Goal: Transaction & Acquisition: Subscribe to service/newsletter

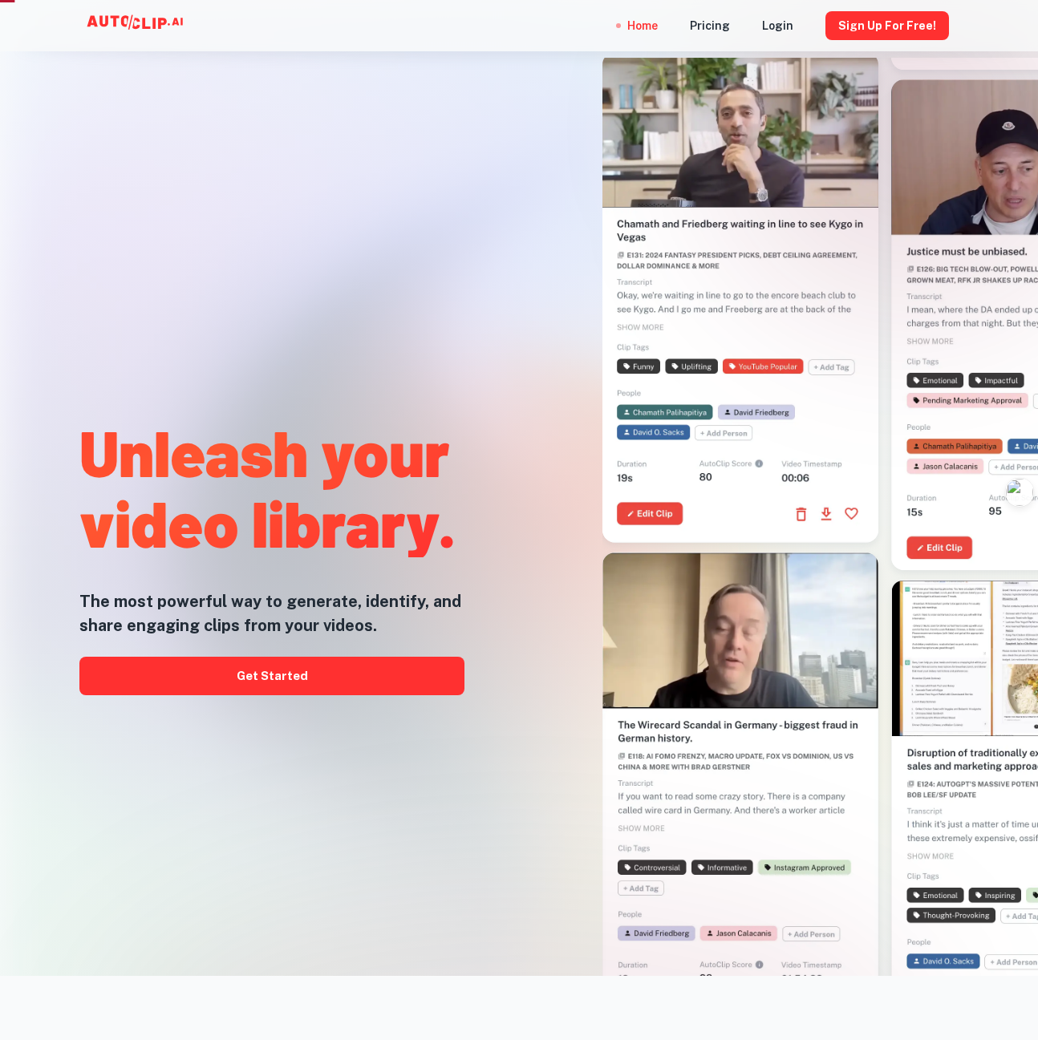
scroll to position [160, 0]
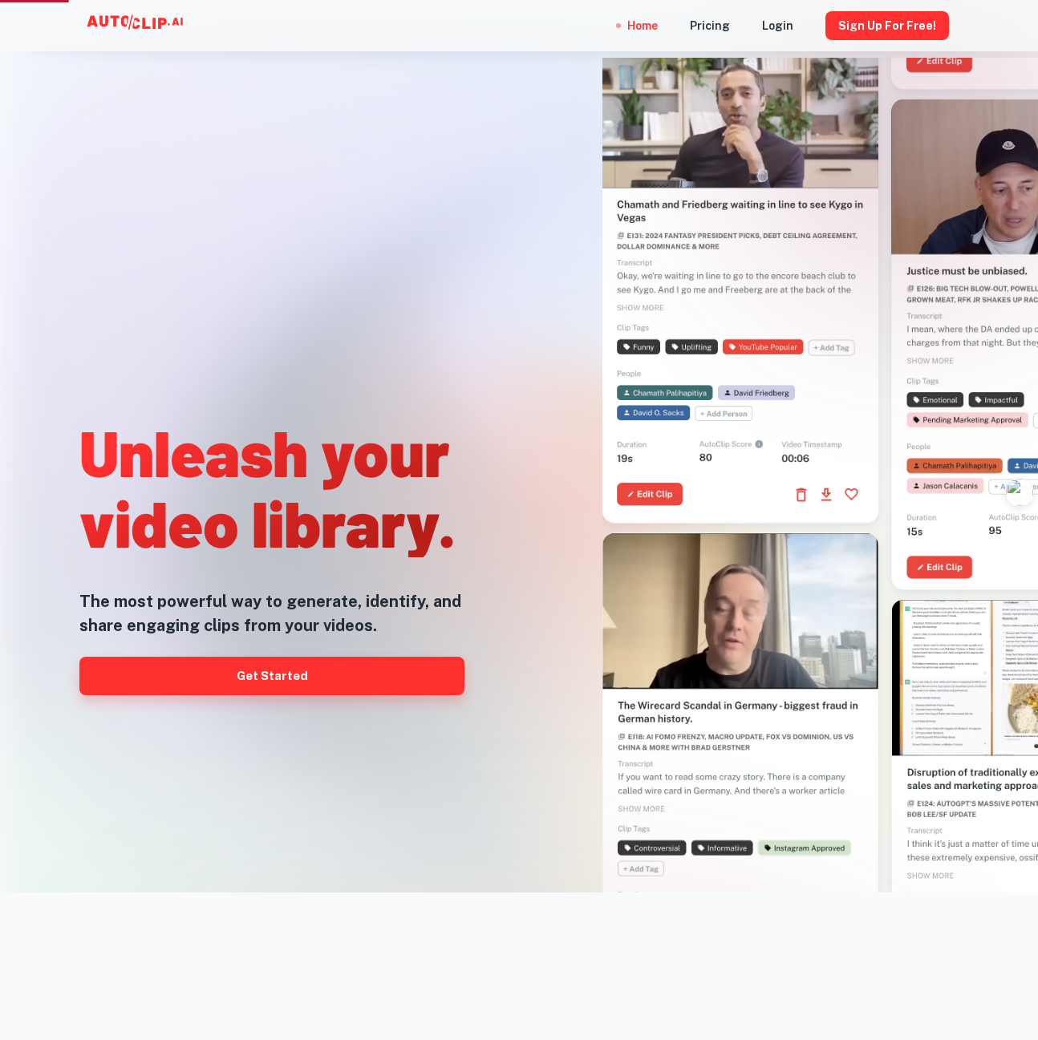
click at [269, 679] on link "Get Started" at bounding box center [271, 676] width 385 height 39
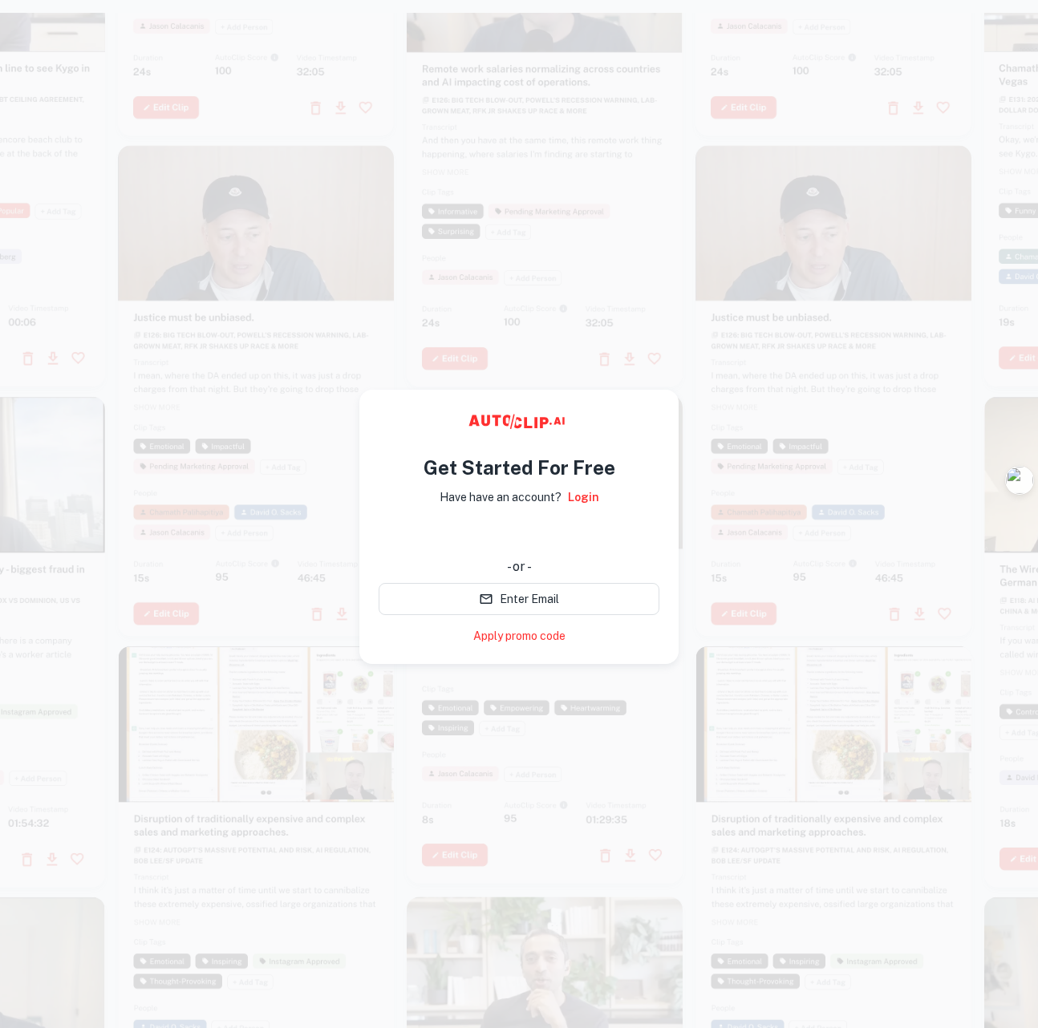
scroll to position [25, 0]
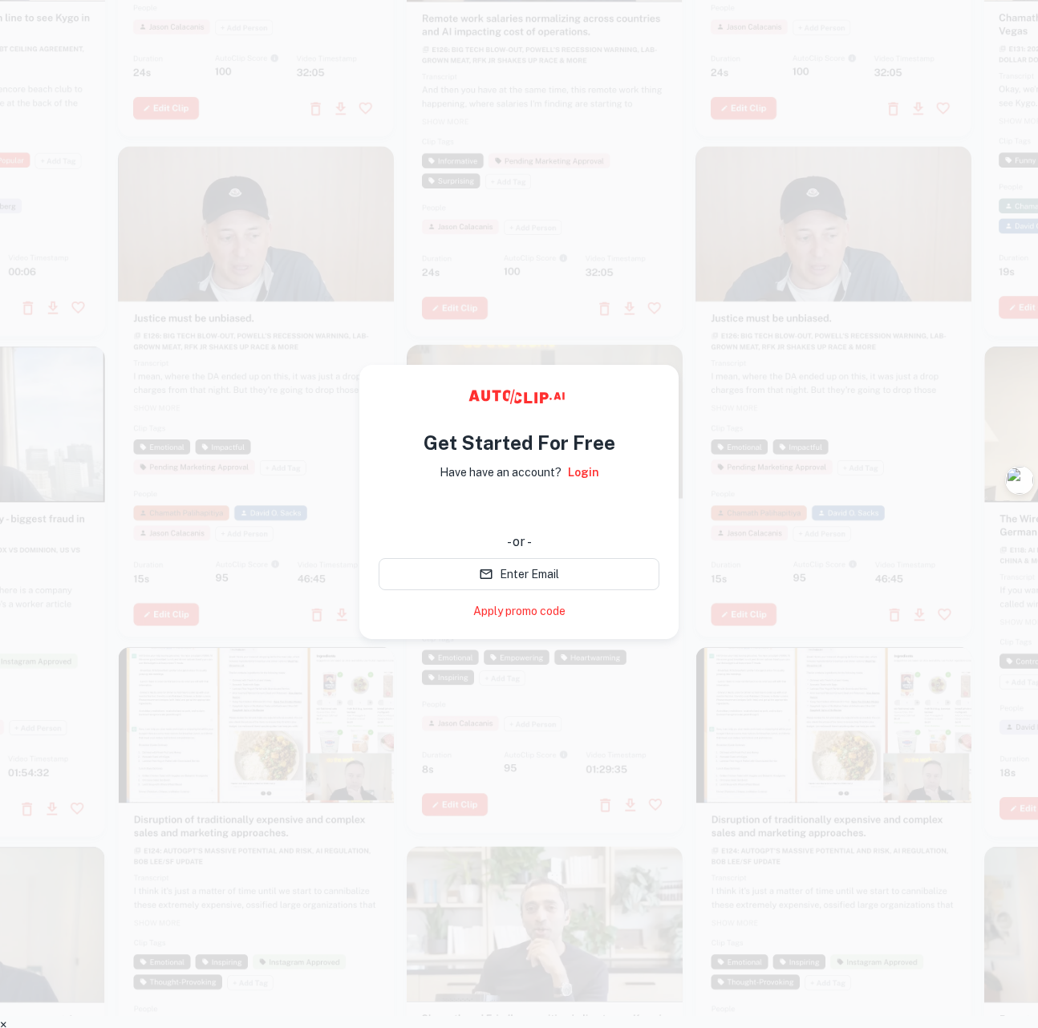
click at [926, 411] on div at bounding box center [833, 391] width 276 height 491
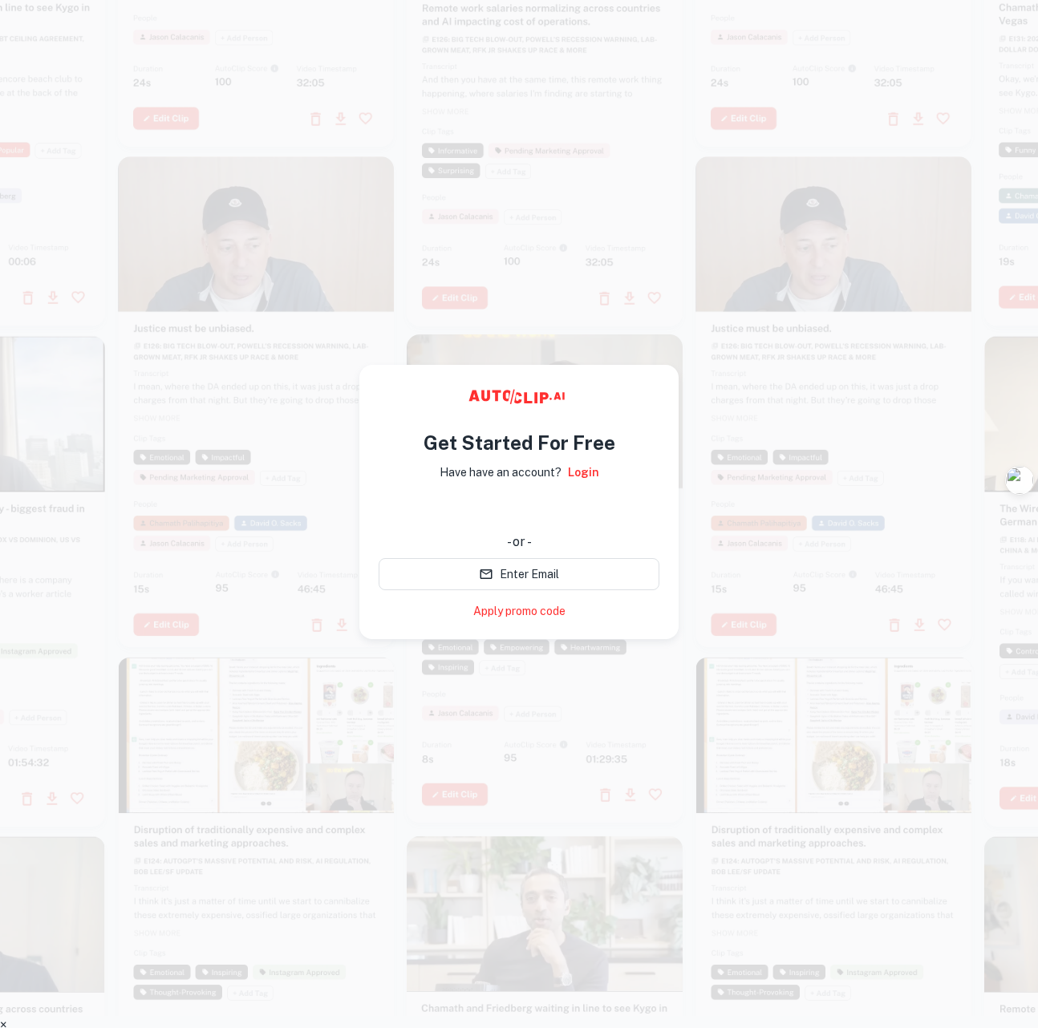
click at [644, 197] on div at bounding box center [545, 81] width 276 height 491
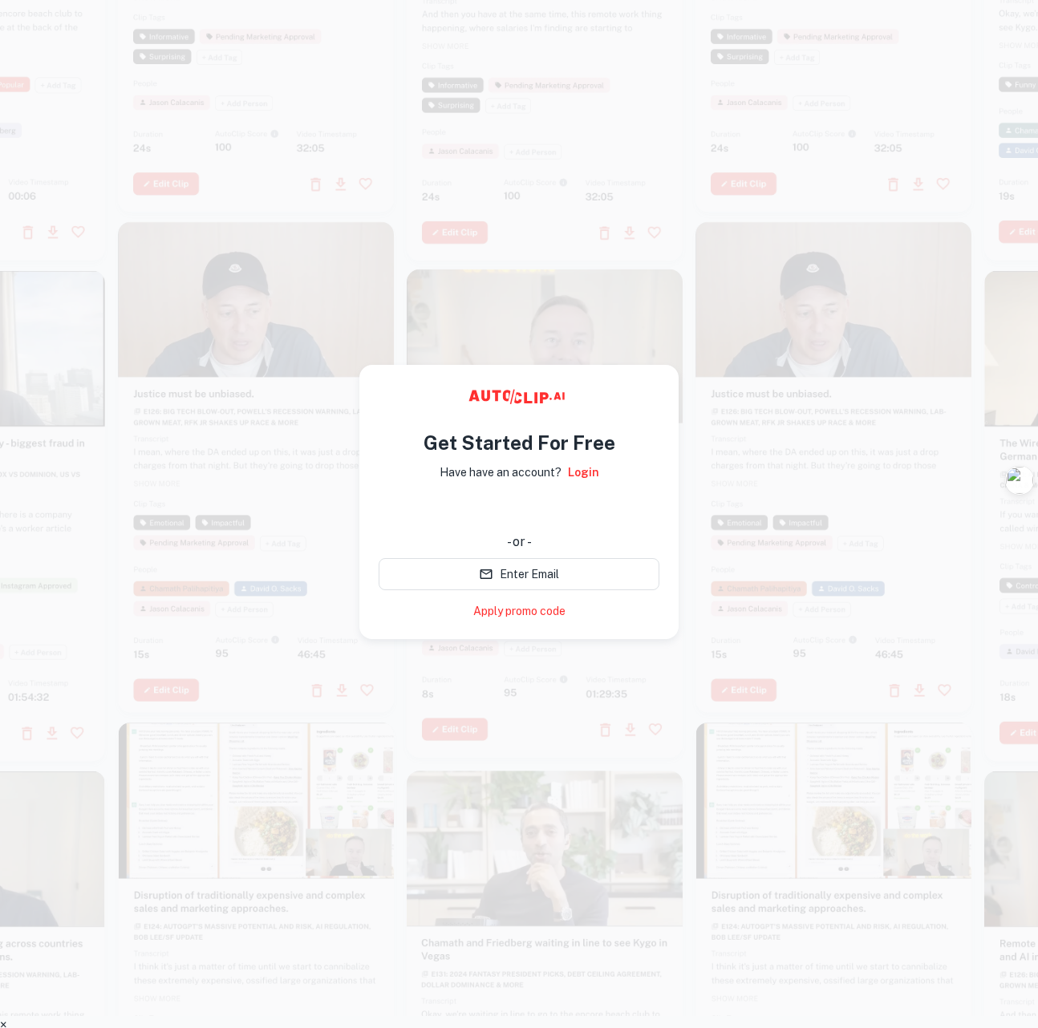
click at [644, 152] on div at bounding box center [545, 15] width 276 height 491
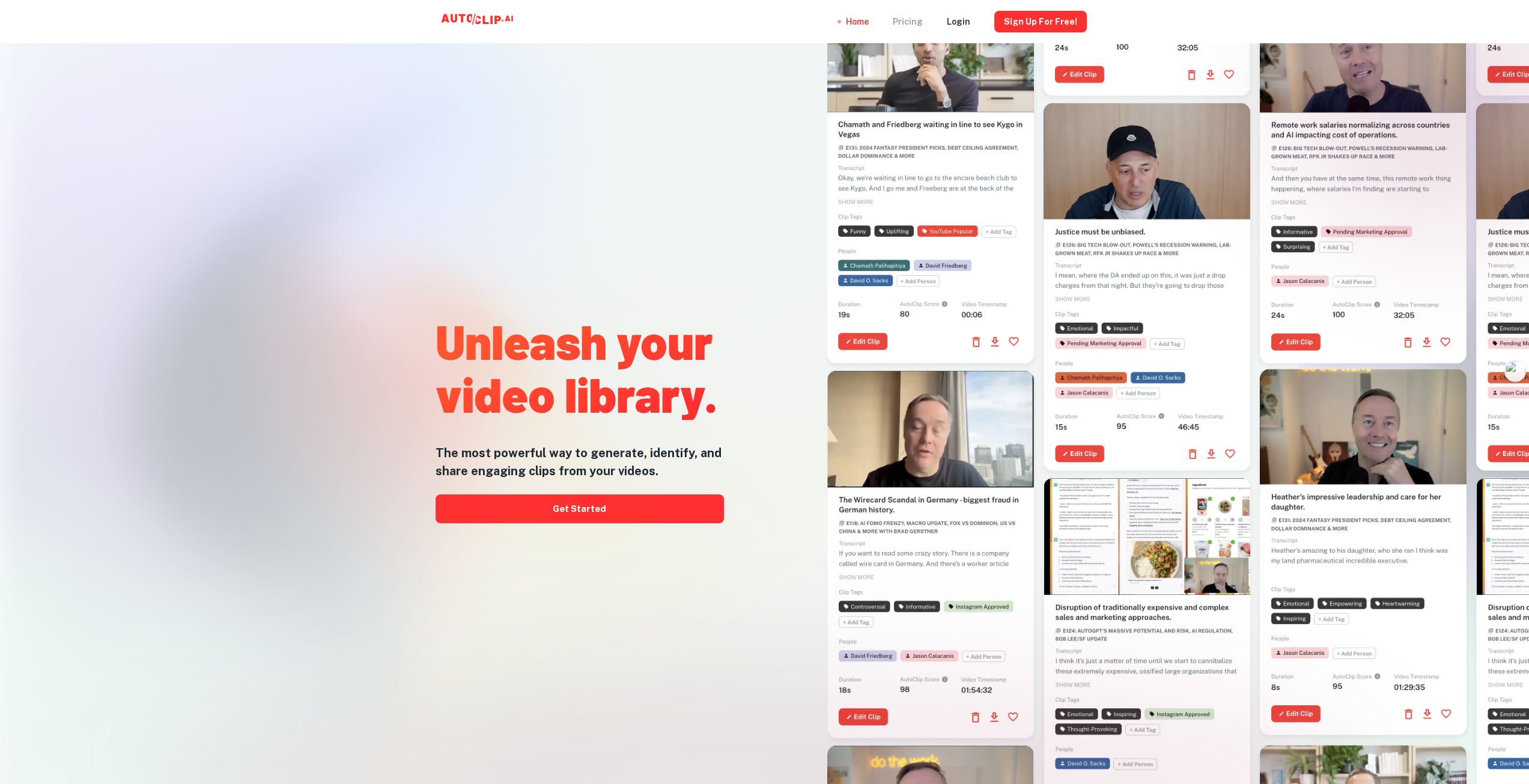
click at [777, 29] on div "Pricing" at bounding box center [908, 22] width 30 height 43
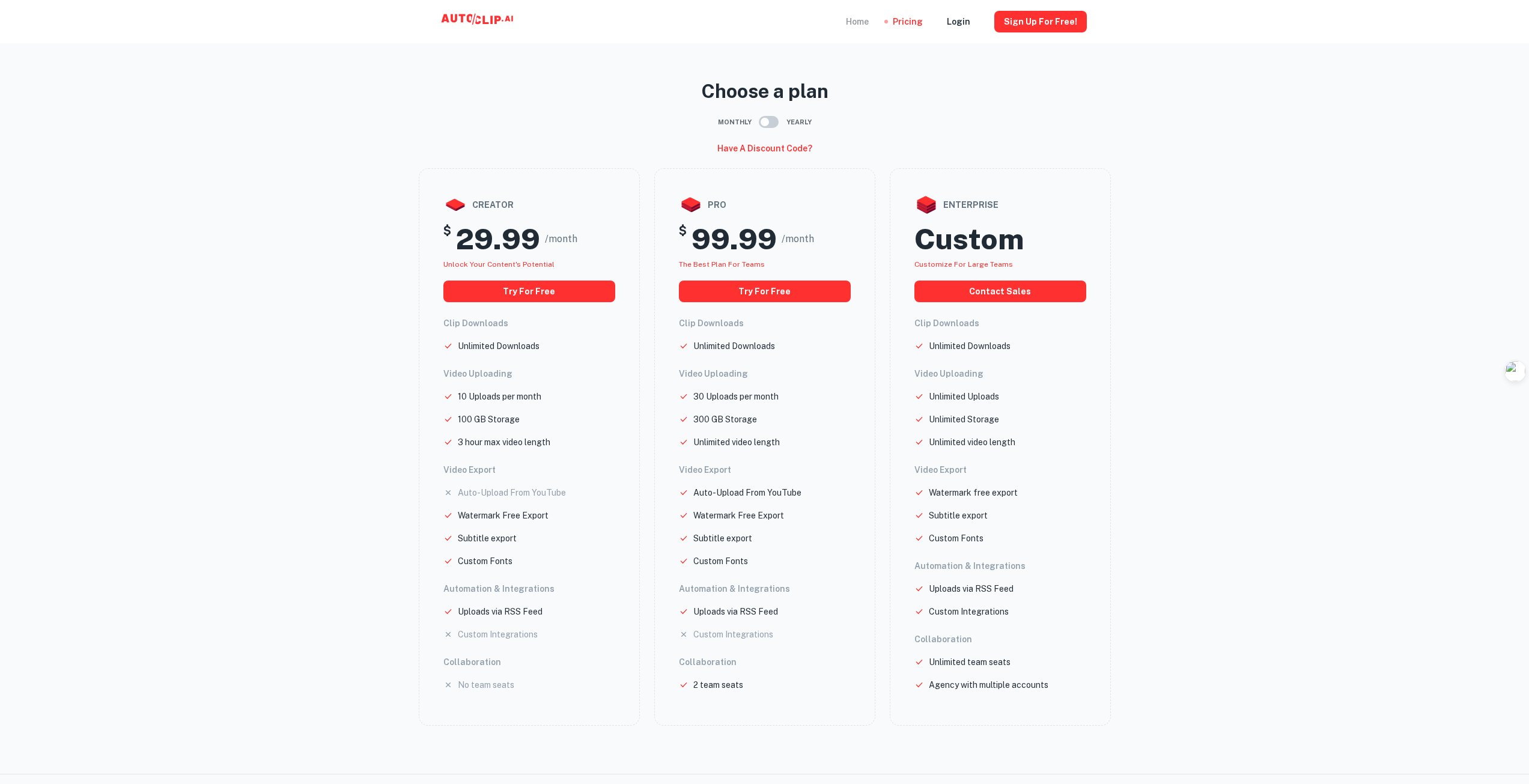
click at [777, 24] on div "Home" at bounding box center [857, 22] width 22 height 43
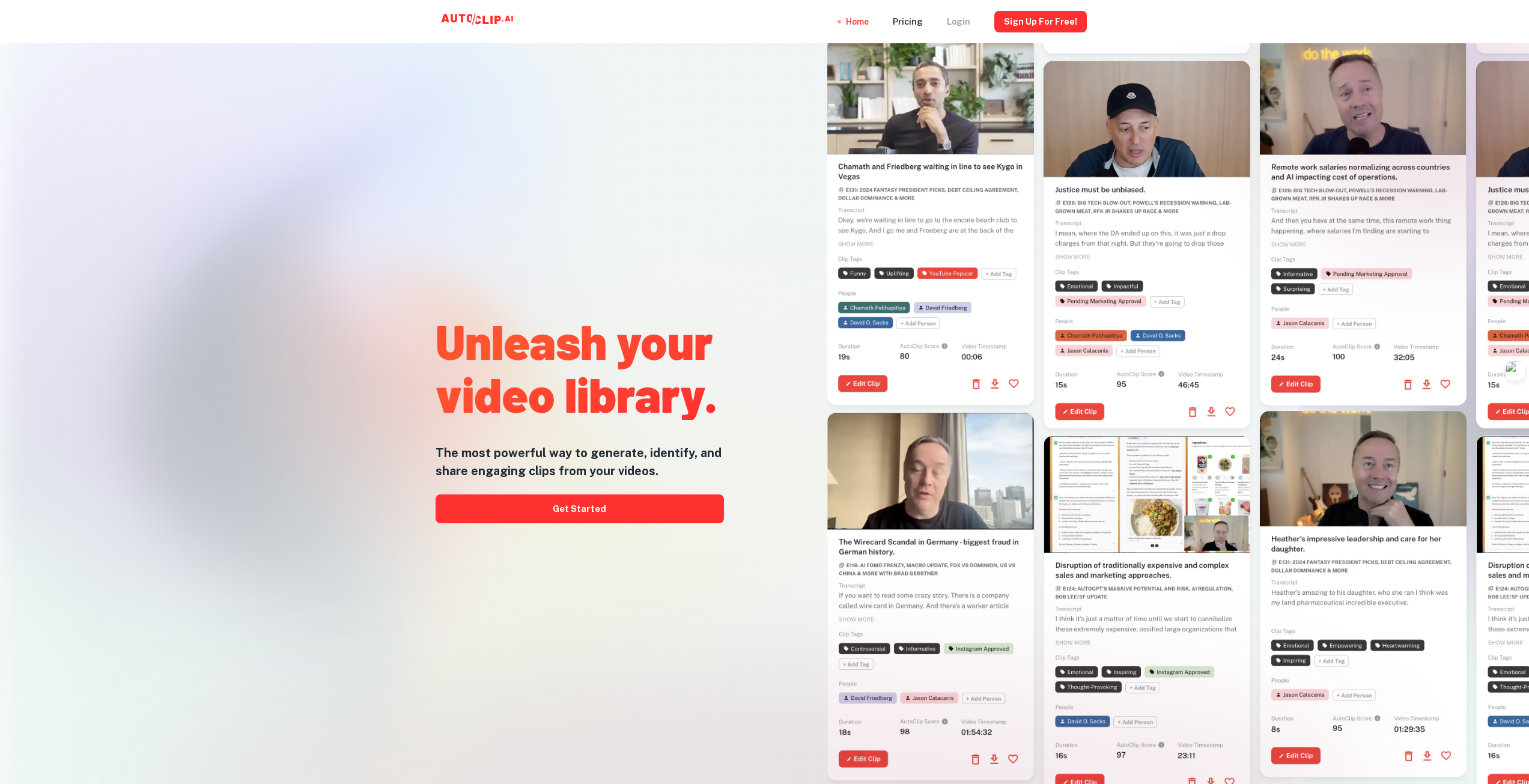
click at [777, 19] on div "Login" at bounding box center [958, 22] width 23 height 43
